Goal: Use online tool/utility: Utilize a website feature to perform a specific function

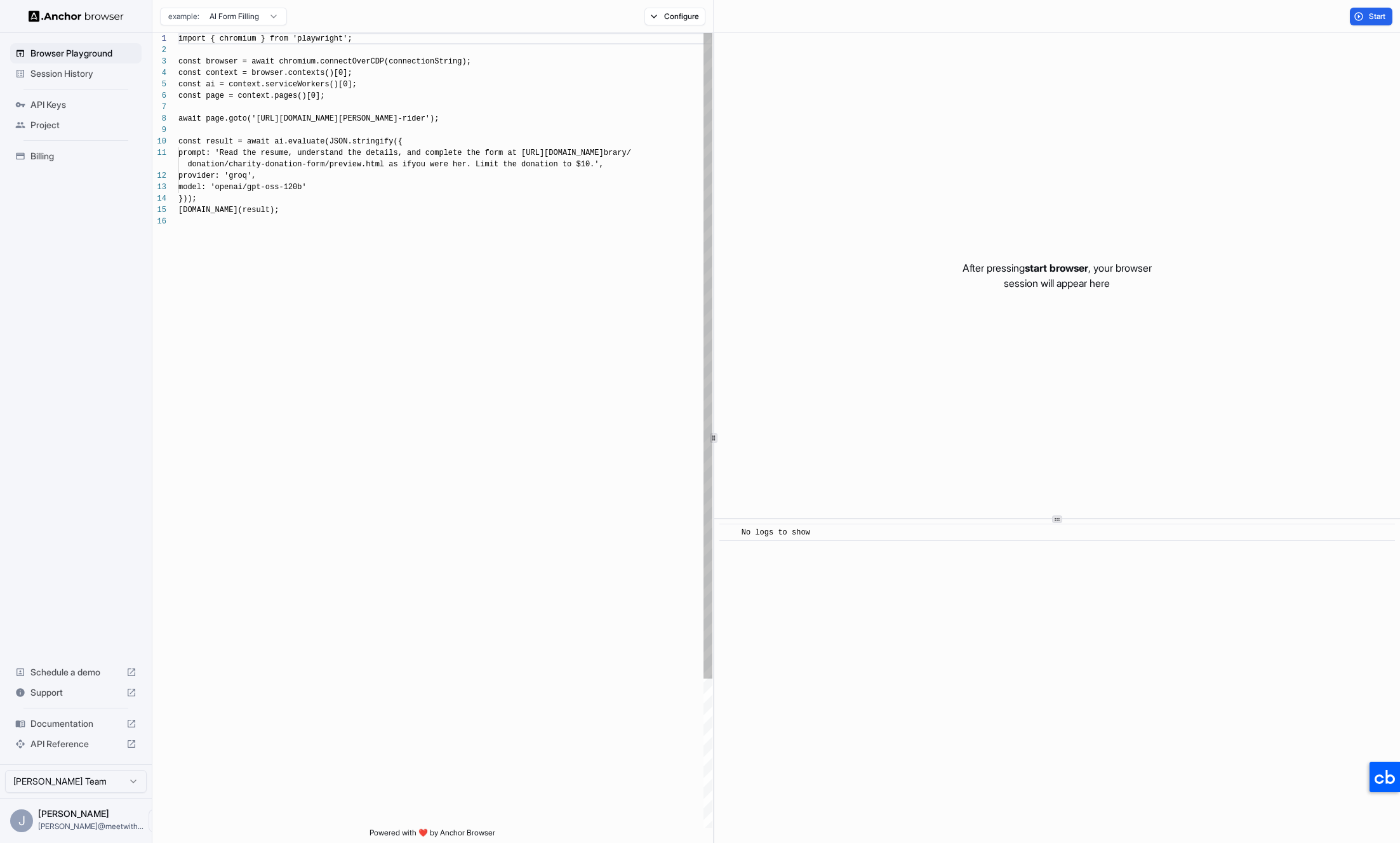
scroll to position [114, 0]
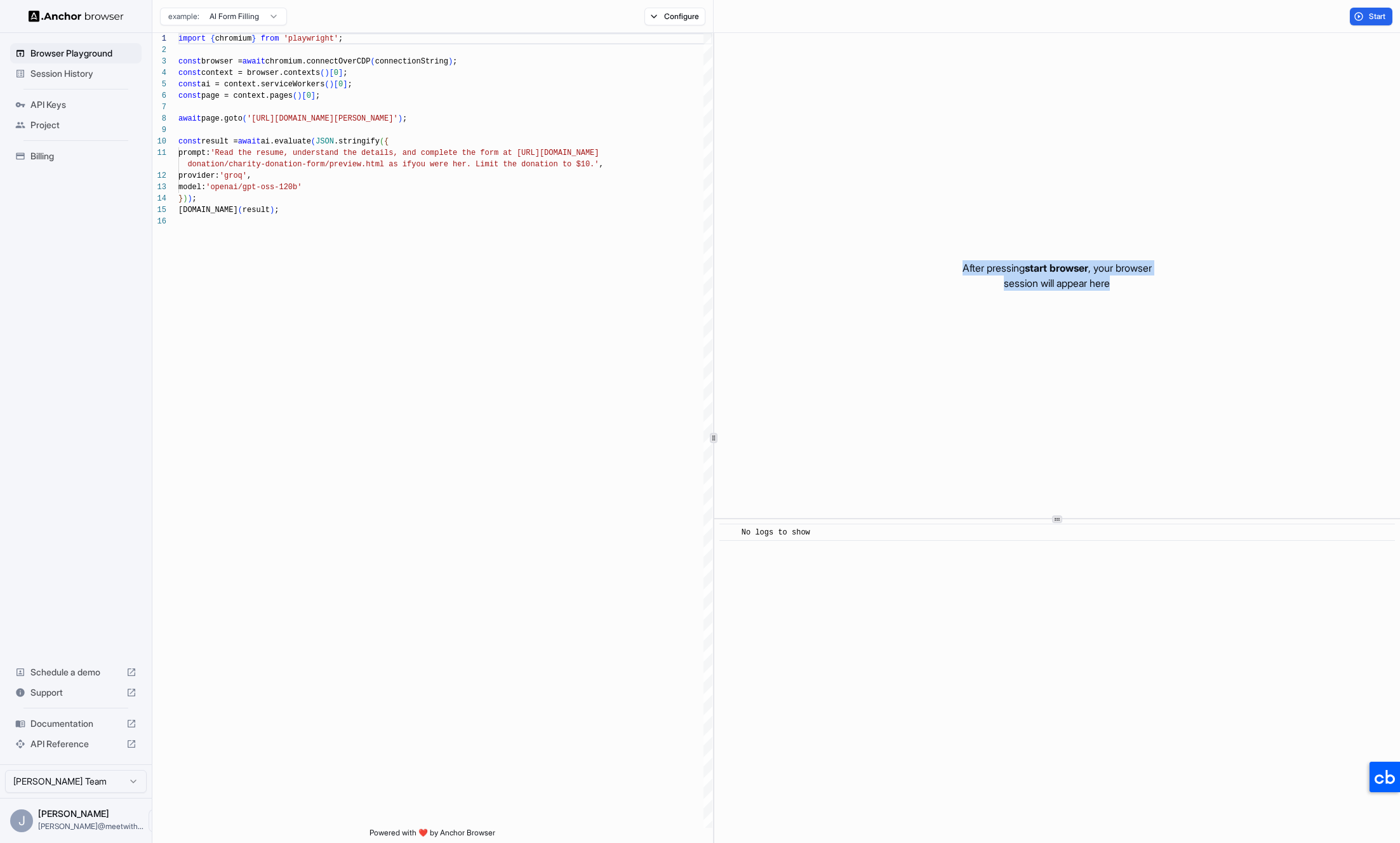
drag, startPoint x: 1033, startPoint y: 254, endPoint x: 1044, endPoint y: 299, distance: 46.3
click at [1044, 299] on div "After pressing start browser , your browser session will appear here" at bounding box center [1057, 275] width 686 height 485
click at [1045, 299] on div "After pressing start browser , your browser session will appear here" at bounding box center [1057, 275] width 686 height 485
type textarea "**********"
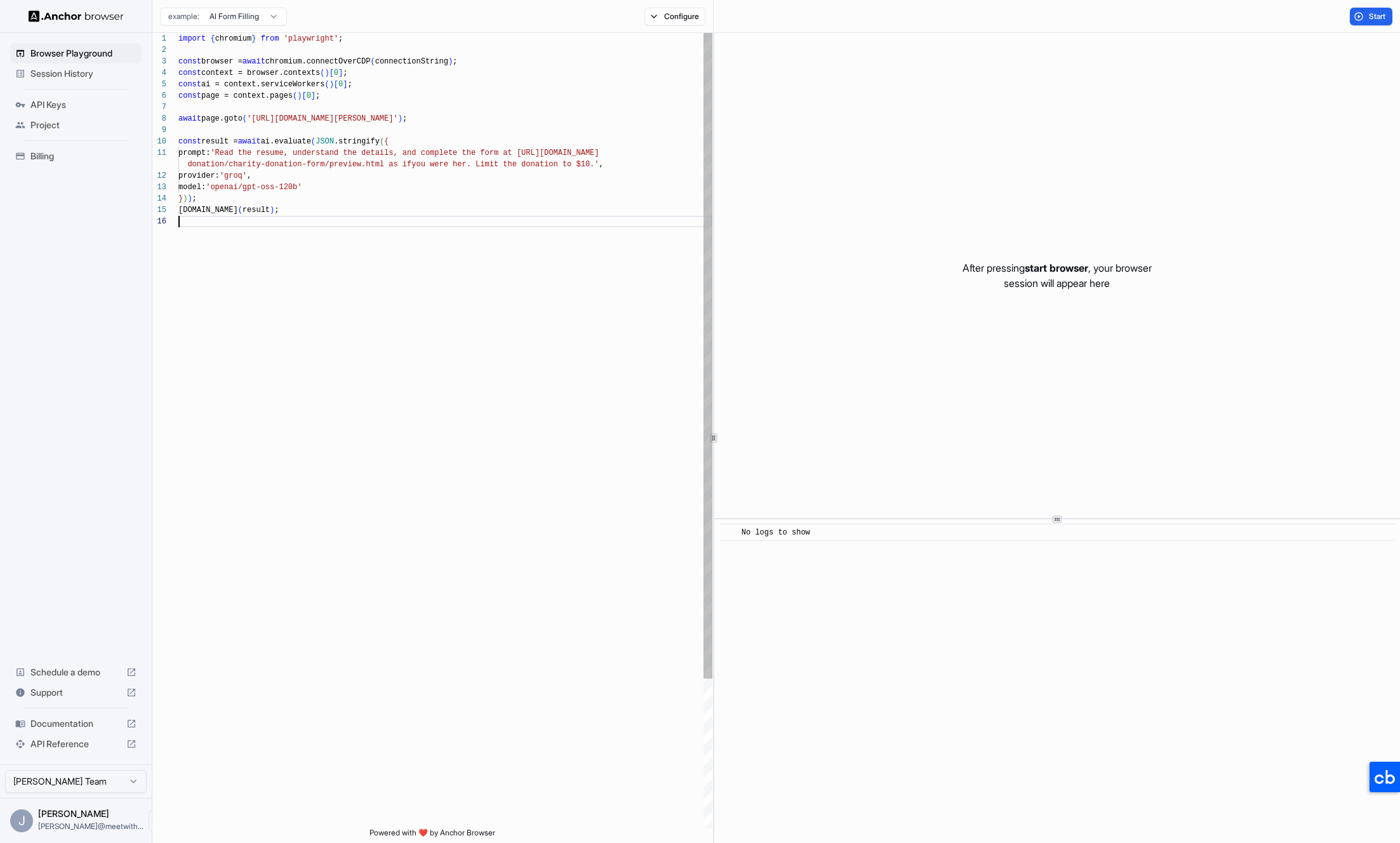
scroll to position [69, 0]
click at [463, 278] on div "import { chromium } from 'playwright' ; const browser = await chromium.connectO…" at bounding box center [445, 521] width 534 height 978
click at [54, 306] on div "Browser Playground Session History API Keys Project Billing Schedule a demo Sup…" at bounding box center [75, 399] width 152 height 732
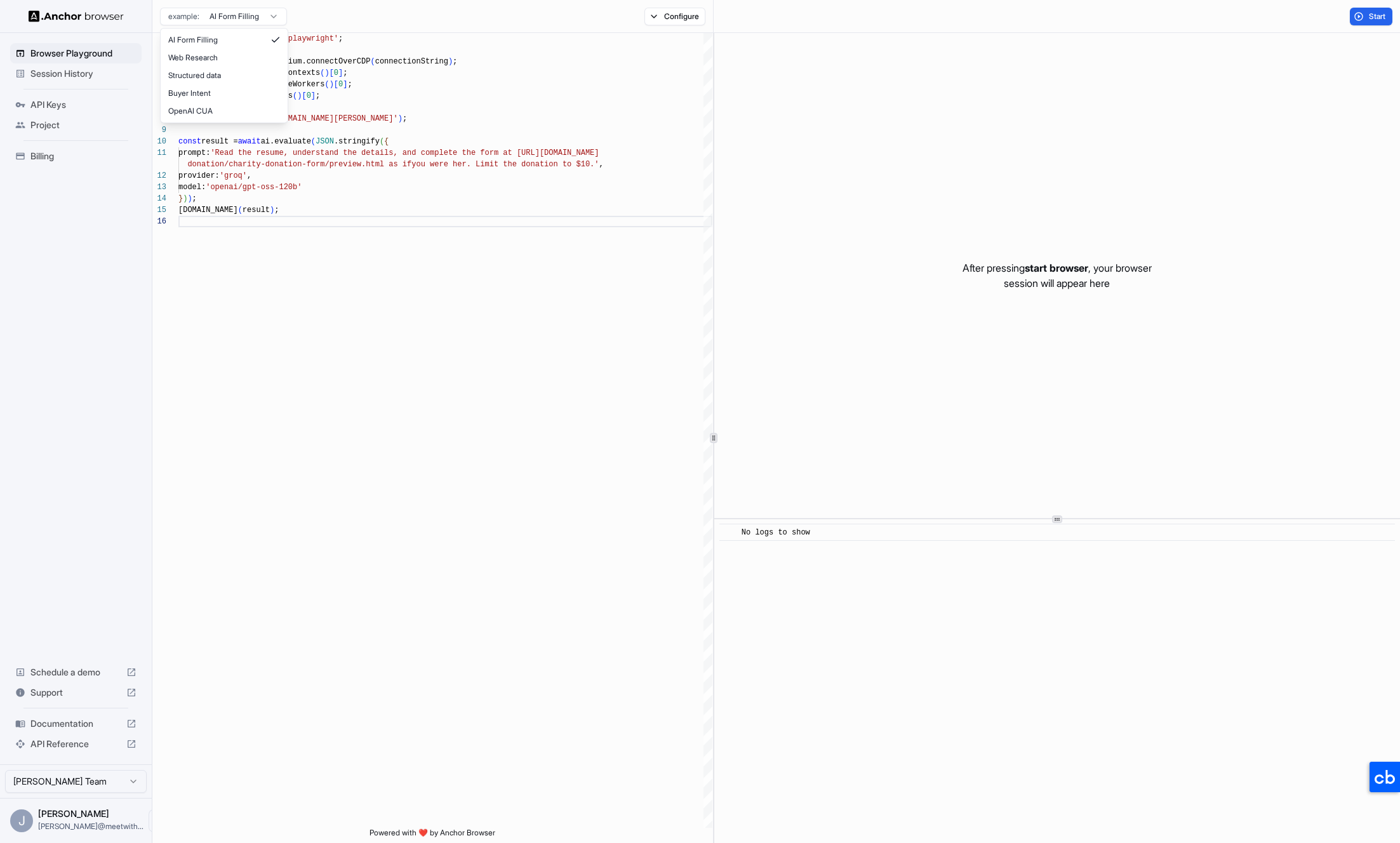
click at [225, 23] on html "Browser Playground Session History API Keys Project Billing Schedule a demo Sup…" at bounding box center [700, 422] width 1400 height 843
click at [922, 563] on div "​ No logs to show" at bounding box center [1057, 681] width 686 height 323
click at [846, 537] on div "No logs to show" at bounding box center [1061, 532] width 640 height 12
click at [441, 503] on div "import { chromium } from 'playwright' ; const browser = await chromium.connectO…" at bounding box center [445, 521] width 534 height 978
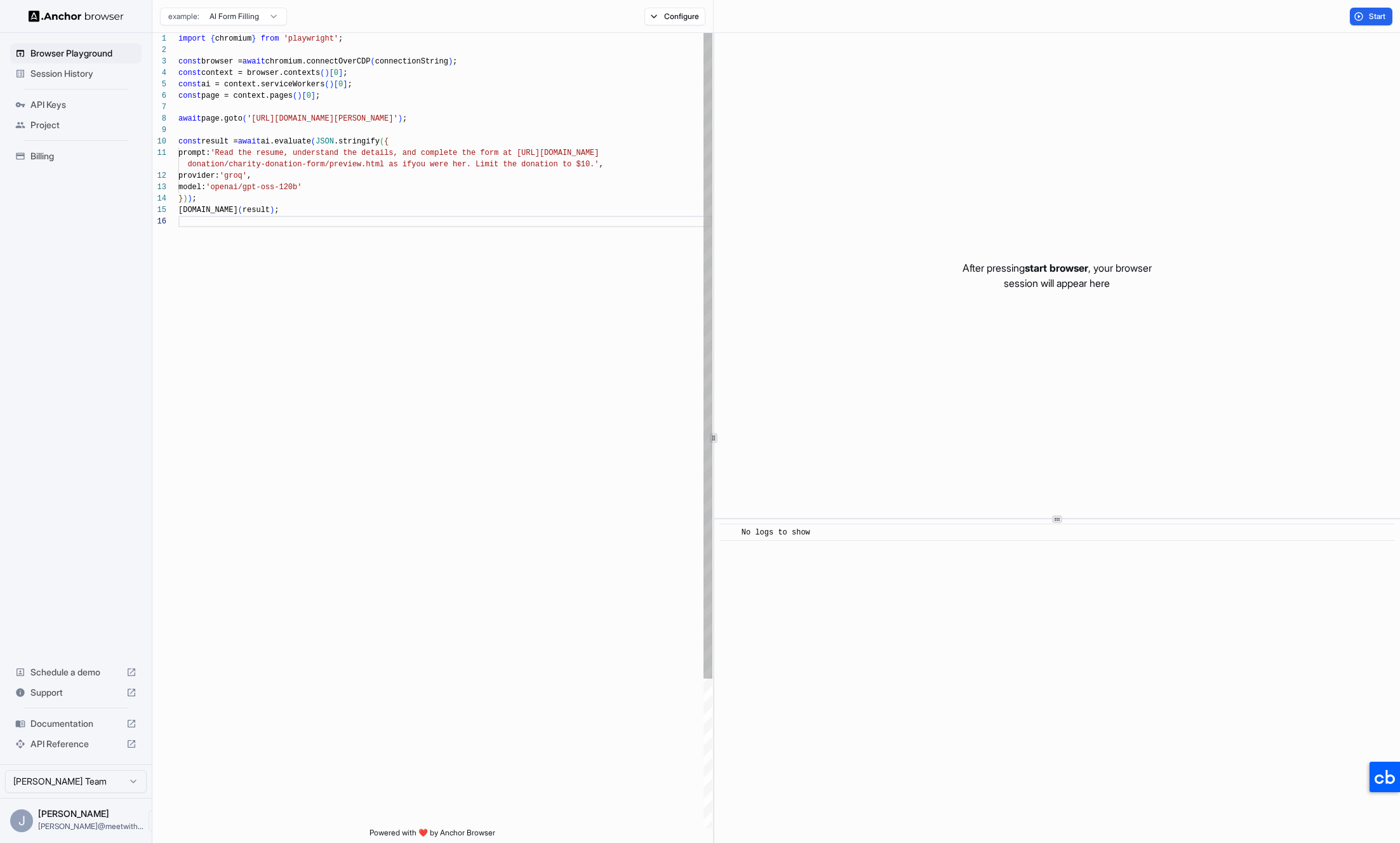
click at [287, 521] on div "import { chromium } from 'playwright' ; const browser = await chromium.connectO…" at bounding box center [445, 521] width 534 height 978
click at [425, 348] on div "import { chromium } from 'playwright' ; const browser = await chromium.connectO…" at bounding box center [445, 521] width 534 height 978
click at [901, 281] on div "After pressing start browser , your browser session will appear here" at bounding box center [1057, 275] width 686 height 485
click at [1371, 11] on span "Start" at bounding box center [1377, 16] width 18 height 10
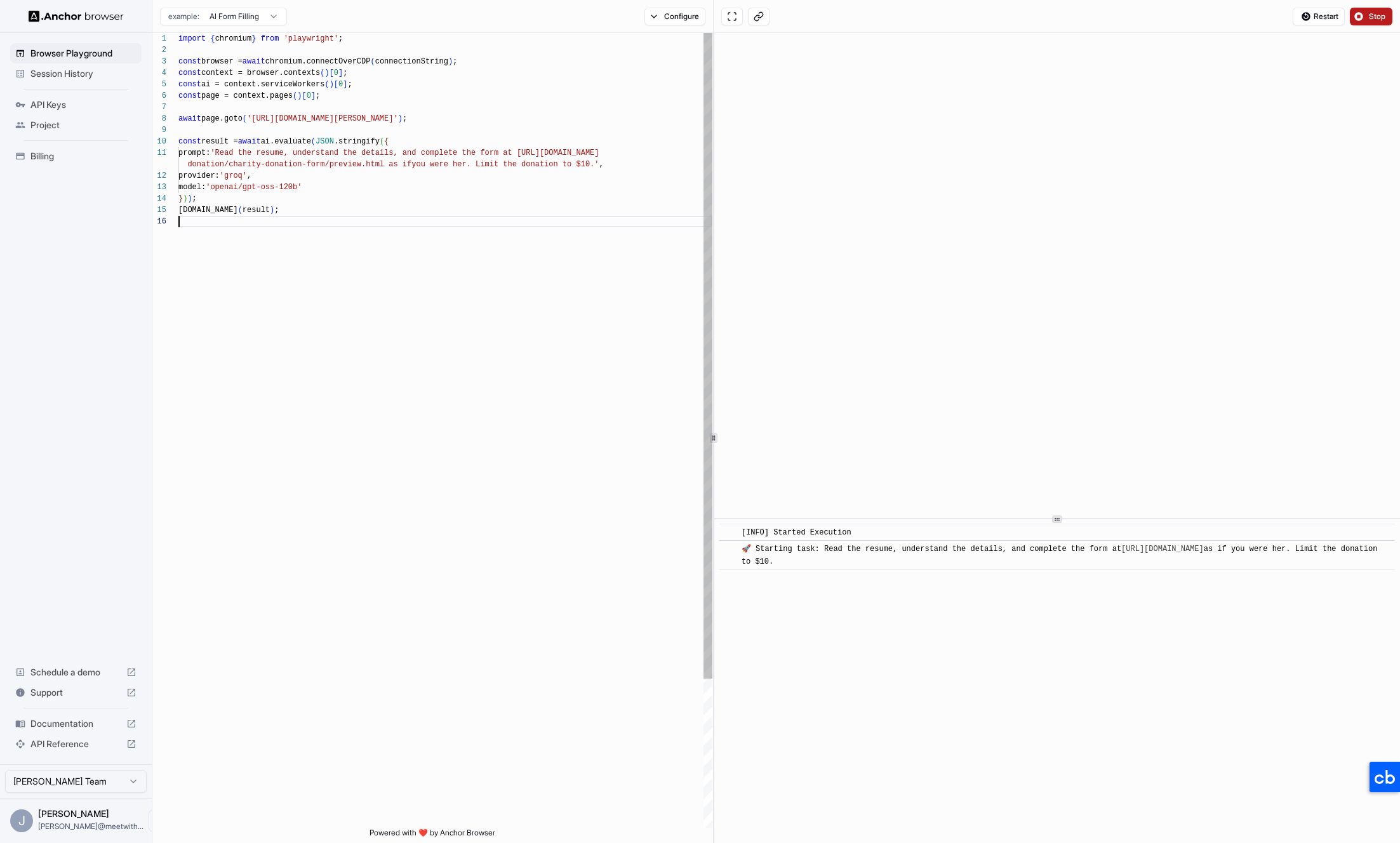
click at [543, 345] on div "import { chromium } from 'playwright' ; const browser = await chromium.connectO…" at bounding box center [445, 521] width 534 height 978
click at [879, 593] on div "​ [INFO] Started Execution ​ 🚀 Starting task: Read the resume, understand the d…" at bounding box center [1057, 681] width 686 height 323
click at [973, 556] on span "🚀 Starting task: Read the resume, understand the details, and complete the form…" at bounding box center [1061, 555] width 641 height 22
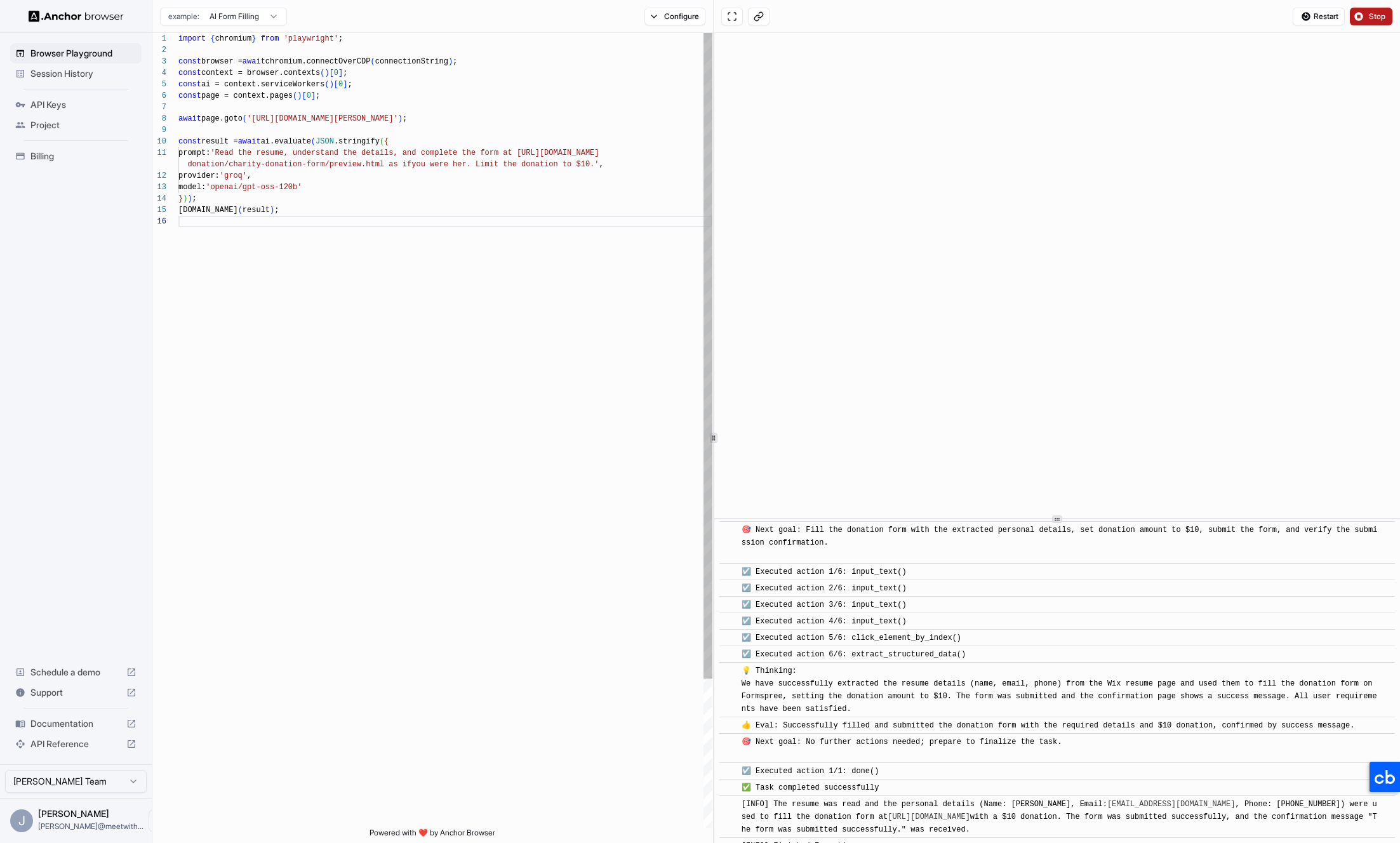
scroll to position [407, 0]
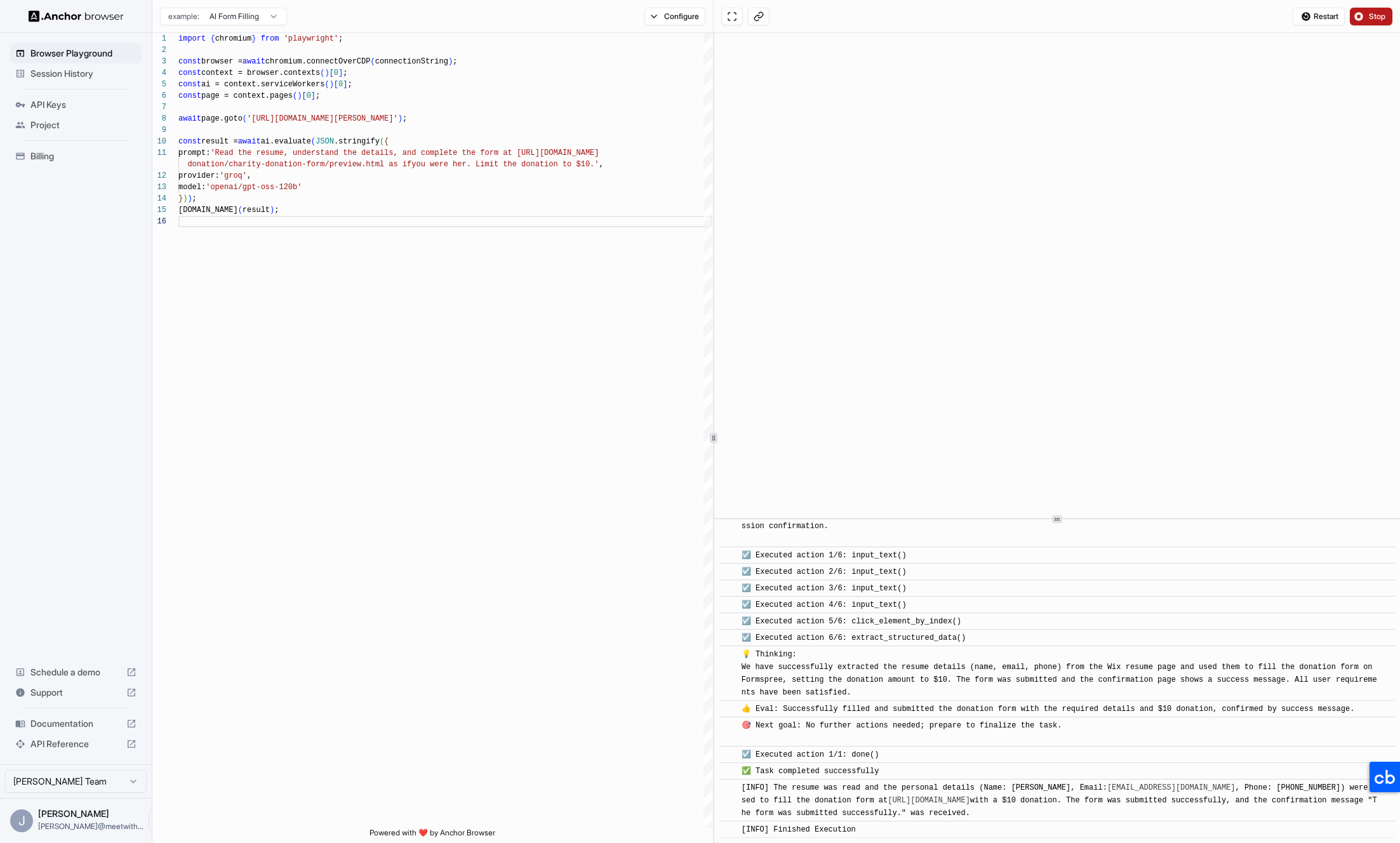
click at [54, 69] on span "Session History" at bounding box center [83, 73] width 106 height 12
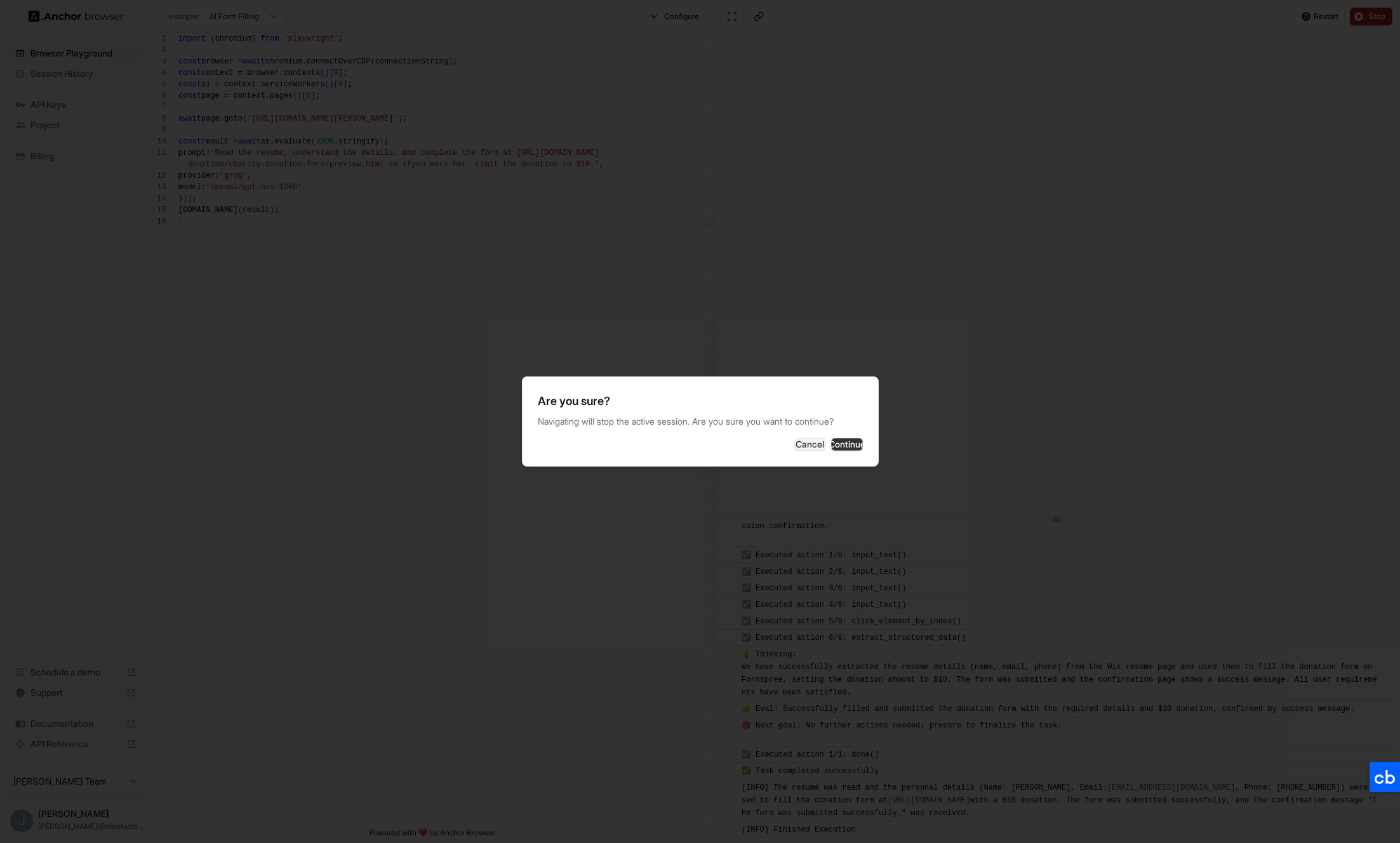
click at [831, 439] on button "Continue" at bounding box center [847, 443] width 32 height 12
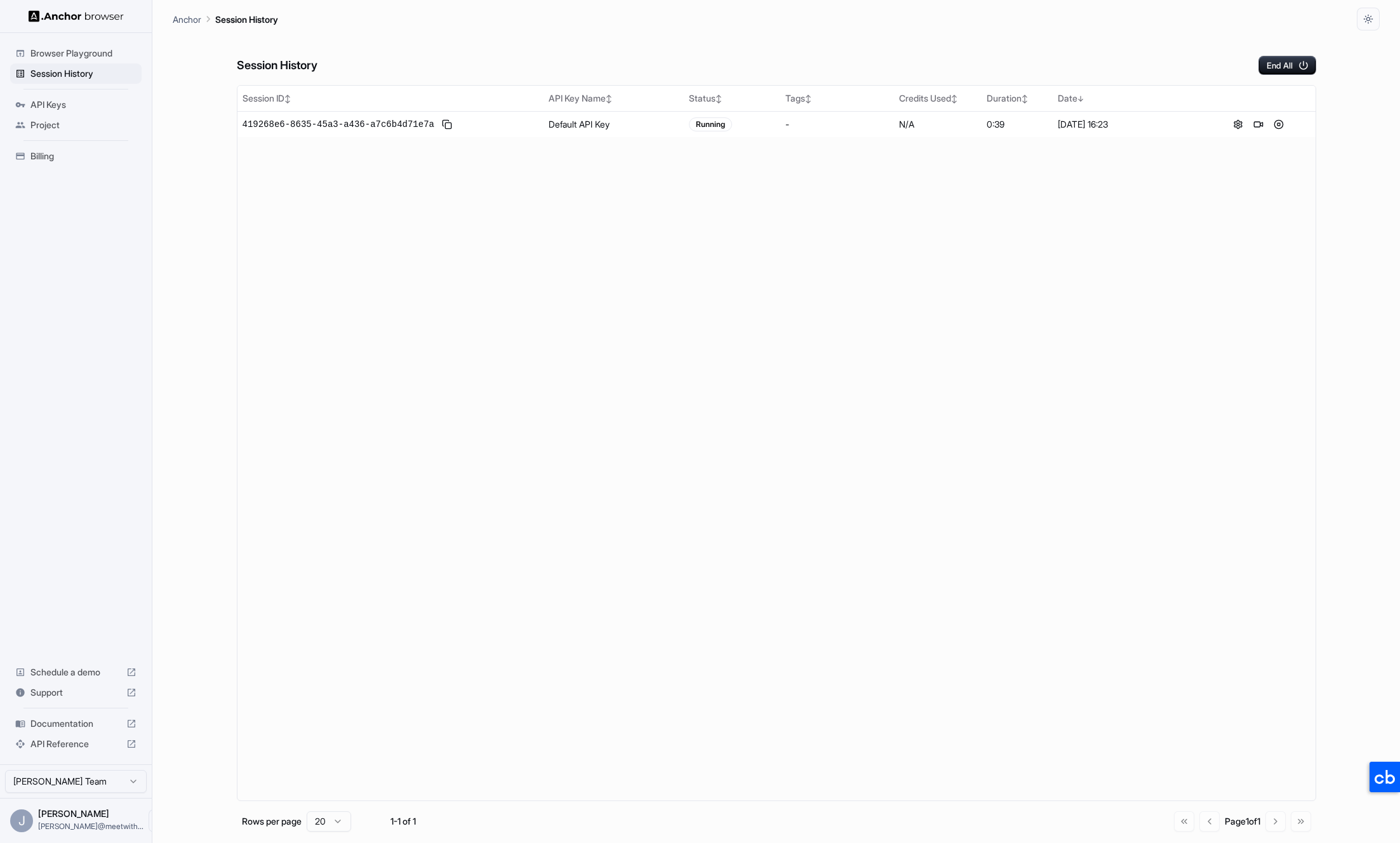
click at [610, 43] on div "Session History End All" at bounding box center [776, 52] width 1079 height 44
click at [177, 153] on div "Session History End All Session ID ↕ API Key Name ↕ Status ↕ Tags ↕ Credits Use…" at bounding box center [776, 437] width 1208 height 813
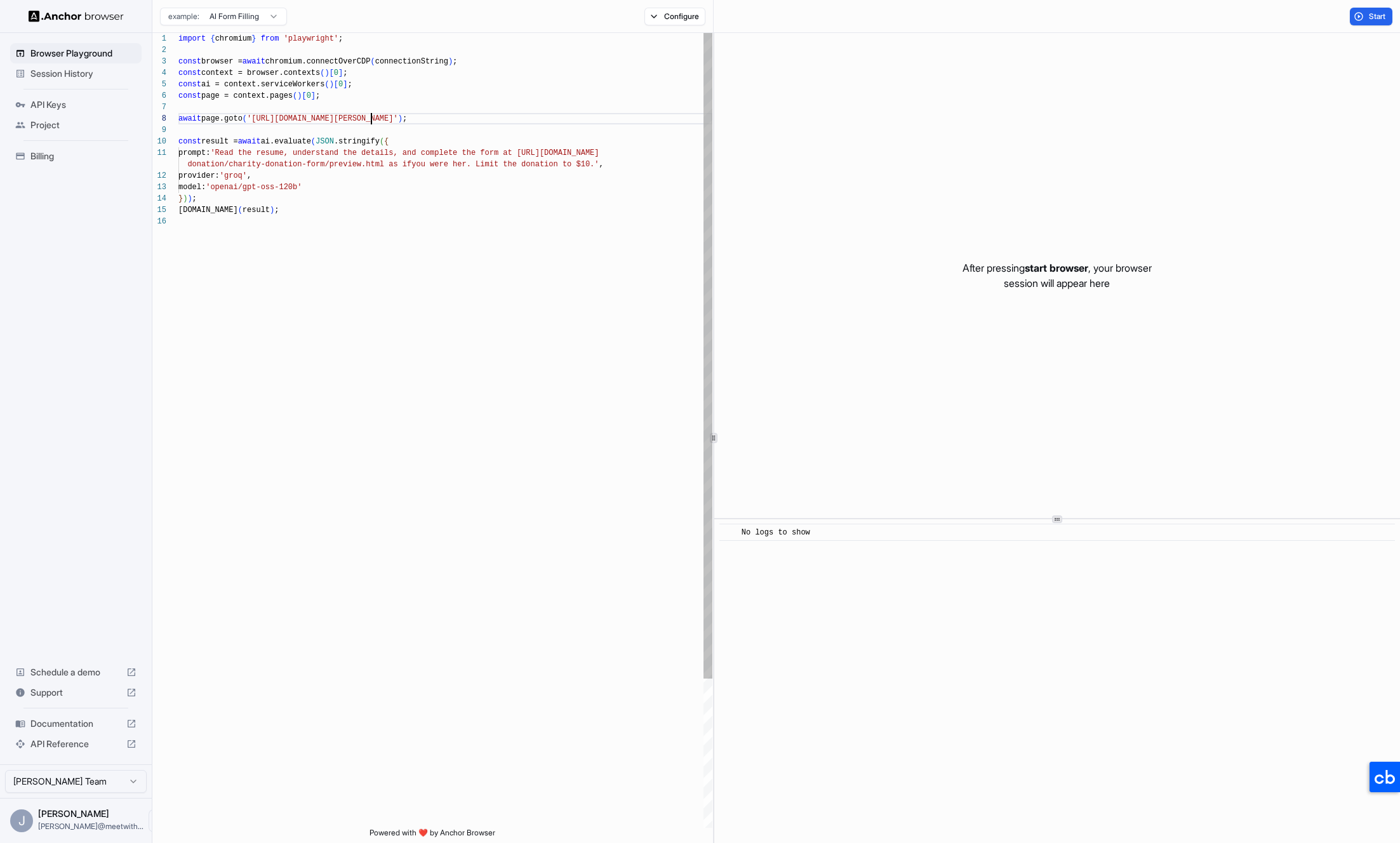
click at [370, 122] on div "import { chromium } from 'playwright' ; const browser = await chromium.connectO…" at bounding box center [445, 521] width 534 height 978
type textarea "**********"
click at [496, 160] on div "import { chromium } from 'playwright' ; const browser = await chromium.connectO…" at bounding box center [445, 521] width 534 height 978
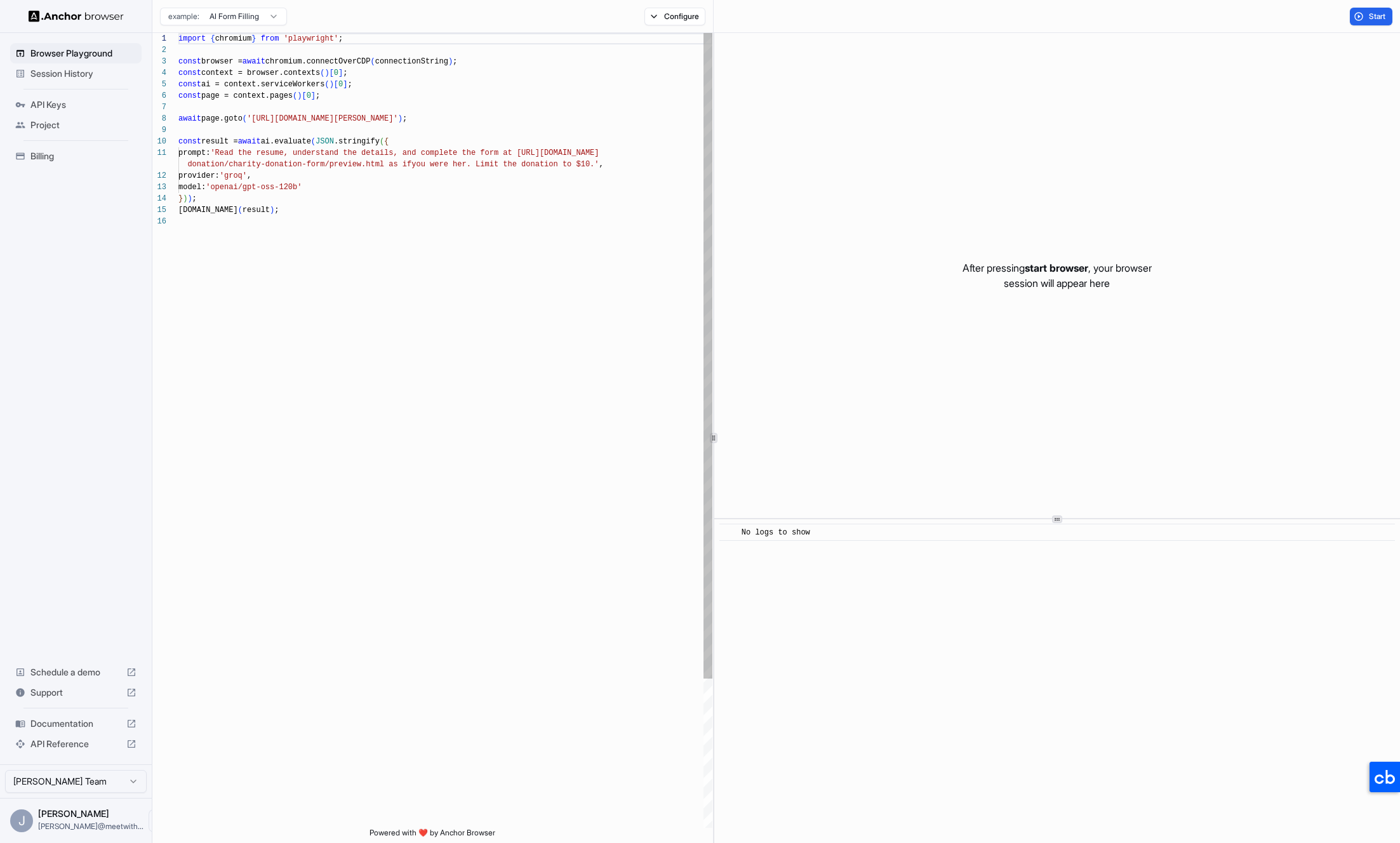
scroll to position [11, 0]
